Goal: Transaction & Acquisition: Obtain resource

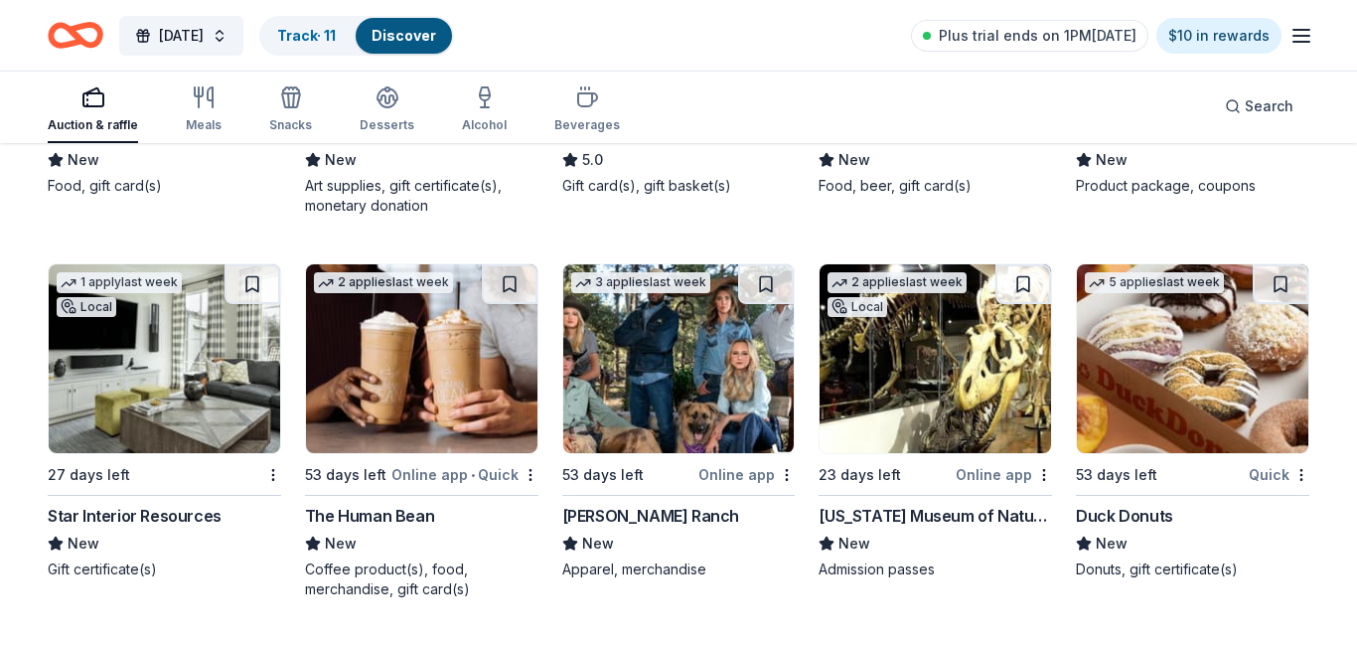
scroll to position [8077, 0]
click at [957, 396] on img at bounding box center [936, 358] width 232 height 189
click at [1202, 422] on img at bounding box center [1193, 358] width 232 height 189
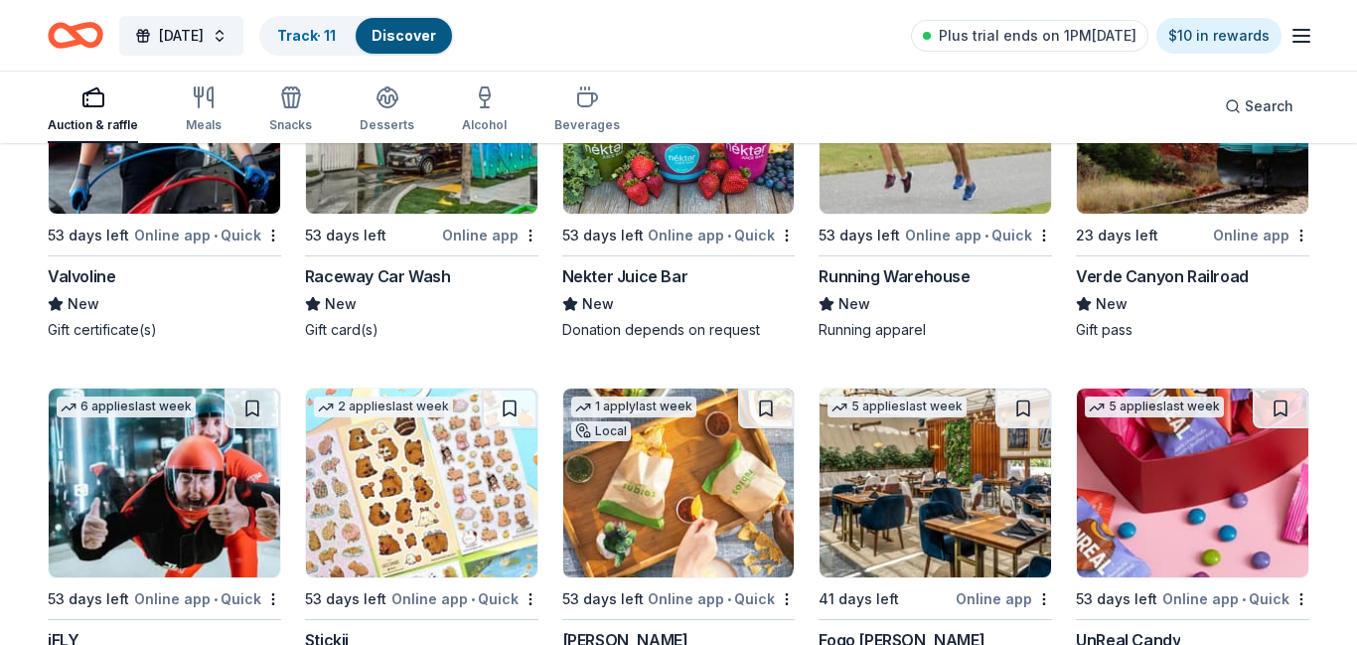
scroll to position [8769, 0]
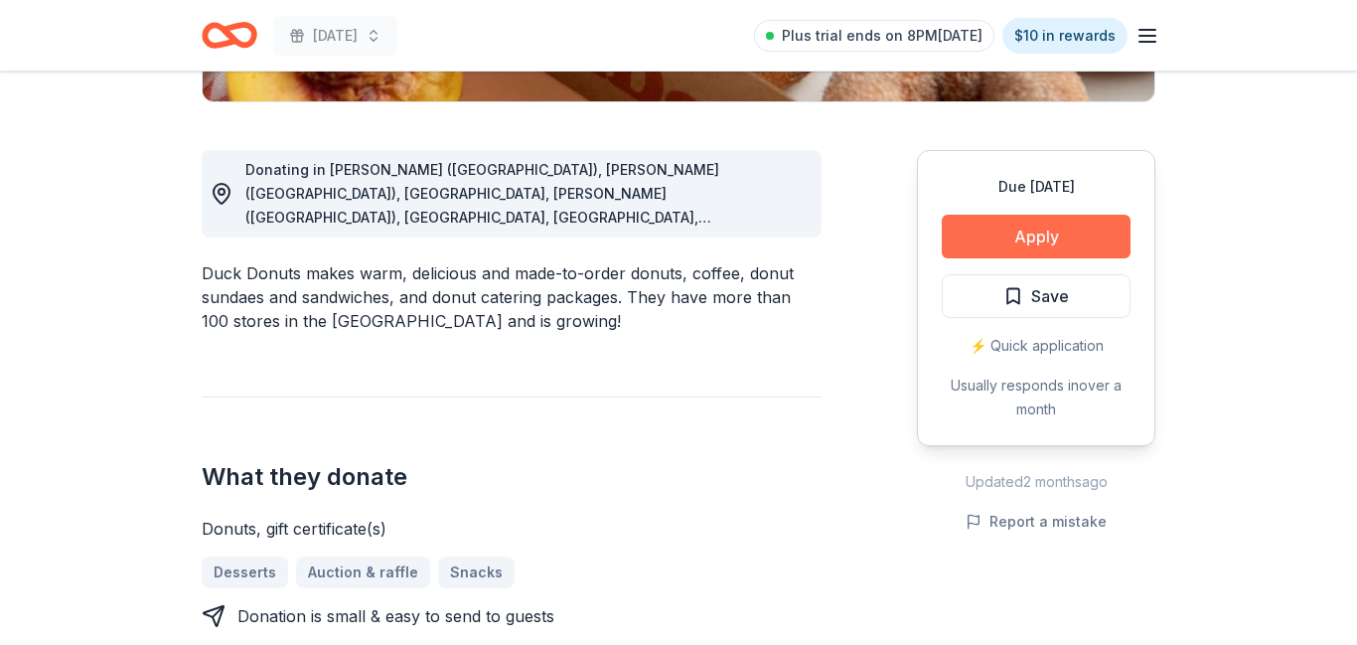
scroll to position [502, 0]
click at [991, 233] on button "Apply" at bounding box center [1036, 237] width 189 height 44
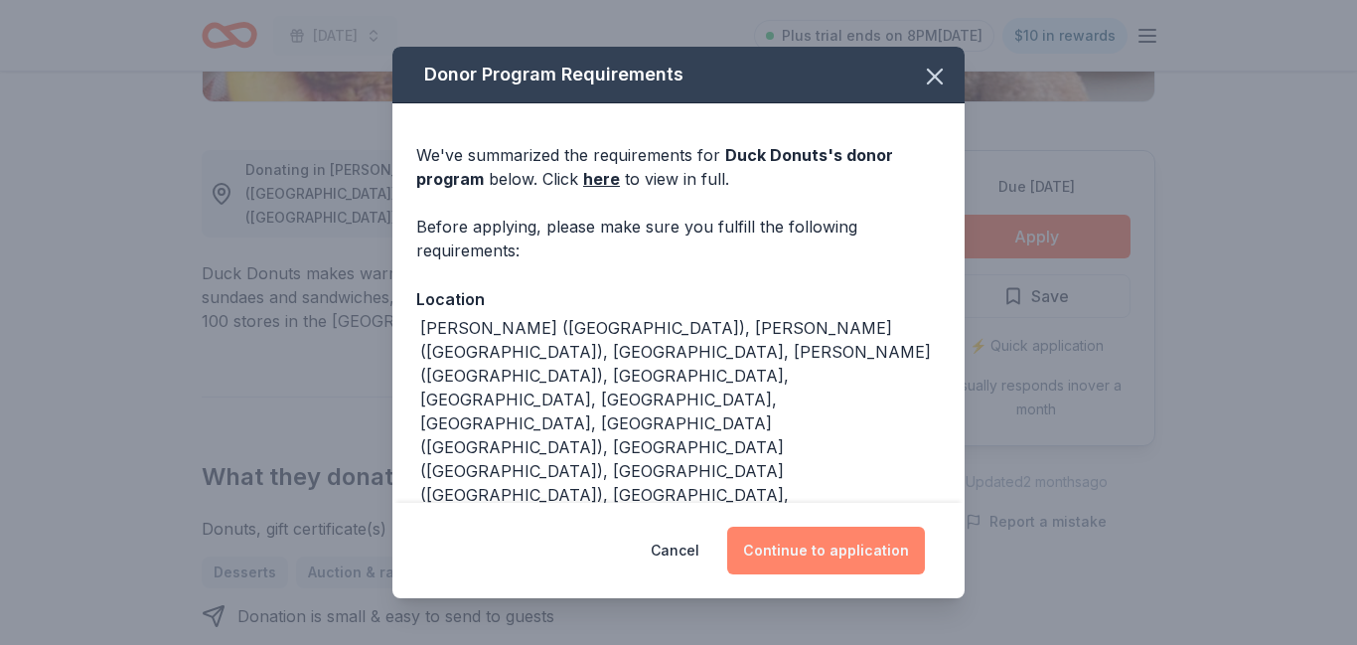
click at [878, 561] on button "Continue to application" at bounding box center [826, 551] width 198 height 48
